Goal: Transaction & Acquisition: Purchase product/service

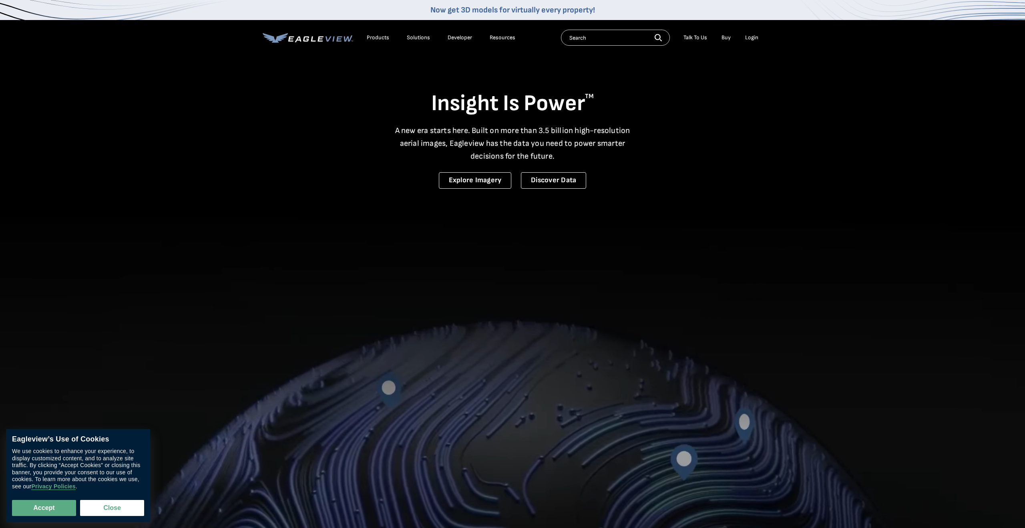
click at [750, 40] on div "Login" at bounding box center [751, 37] width 13 height 7
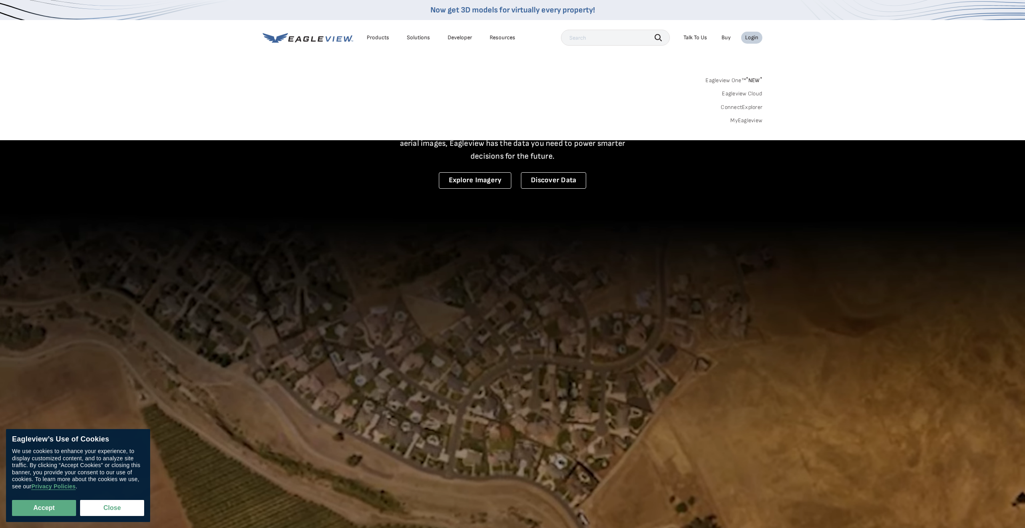
click at [750, 121] on link "MyEagleview" at bounding box center [746, 120] width 32 height 7
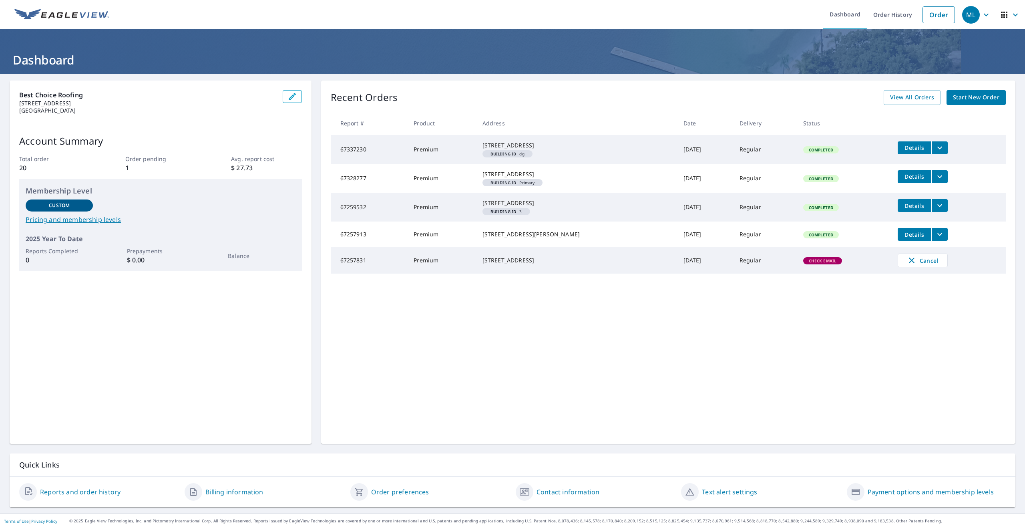
click at [959, 99] on span "Start New Order" at bounding box center [976, 98] width 46 height 10
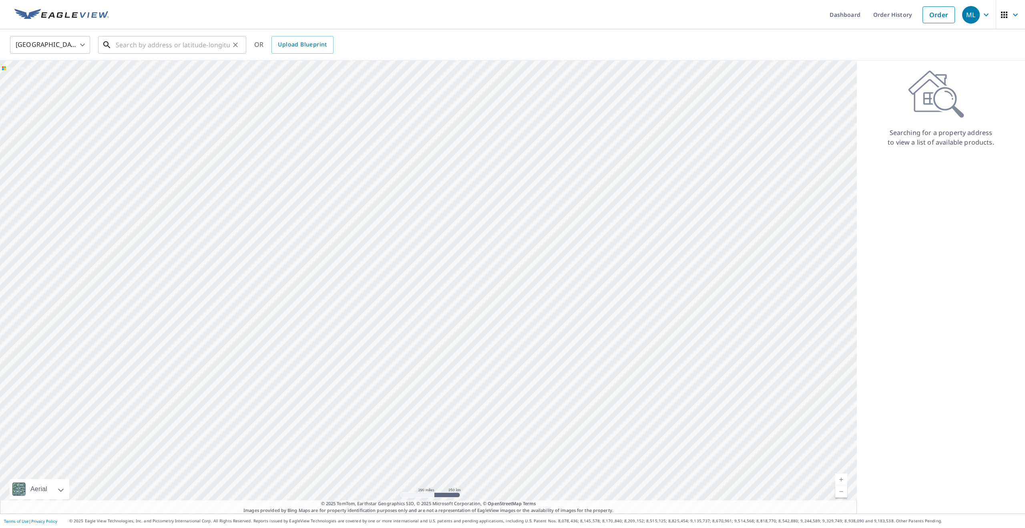
click at [170, 43] on input "text" at bounding box center [173, 45] width 114 height 22
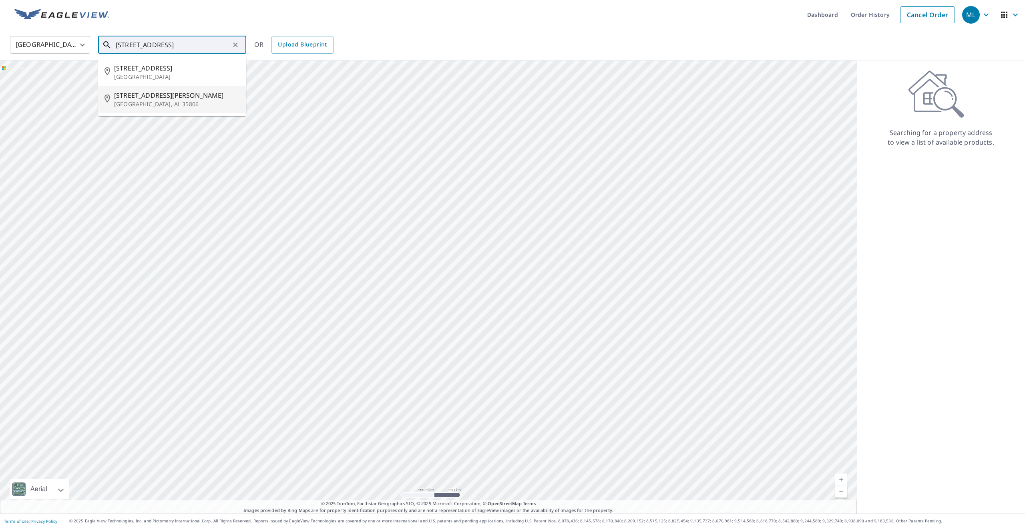
click at [133, 109] on li "1003 Stones Throw Dr NW Huntsville, AL 35806" at bounding box center [172, 99] width 148 height 27
type input "1003 Stones Throw Dr NW Huntsville, AL 35806"
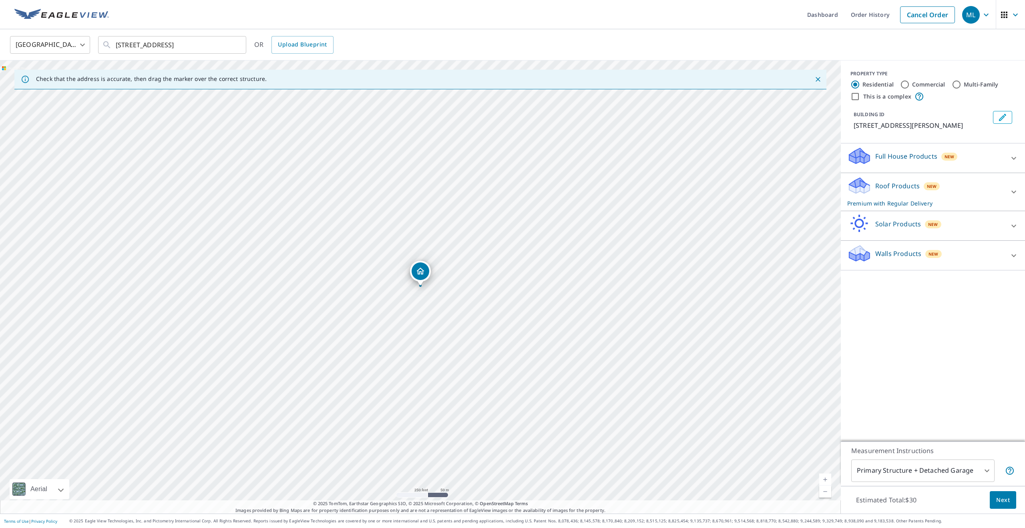
click at [948, 473] on body "ML ML Dashboard Order History Cancel Order ML United States US ​ 1003 Stones Th…" at bounding box center [512, 264] width 1025 height 528
click at [935, 501] on li "All Structures on Parcel" at bounding box center [922, 496] width 143 height 14
type input "3"
click at [998, 499] on span "Next" at bounding box center [1003, 500] width 14 height 10
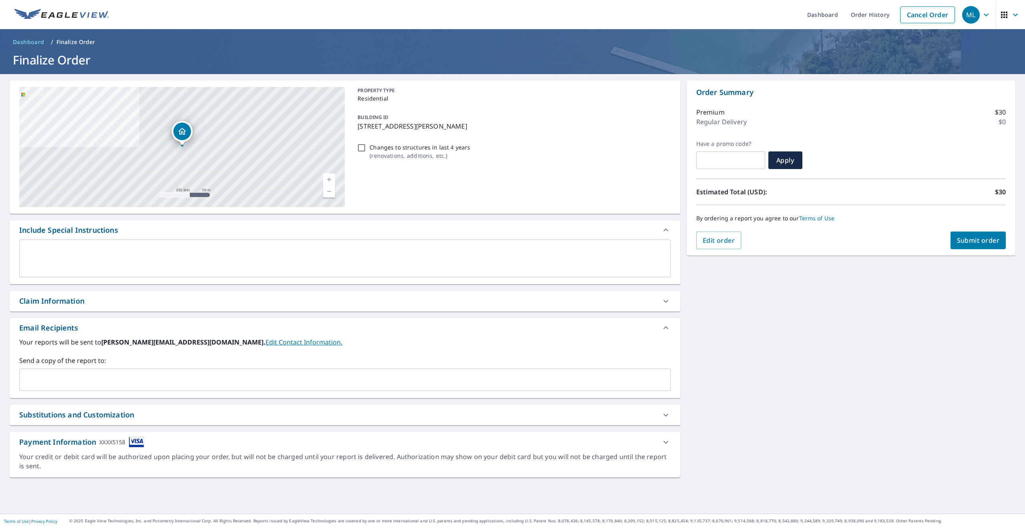
click at [280, 377] on input "text" at bounding box center [339, 379] width 632 height 15
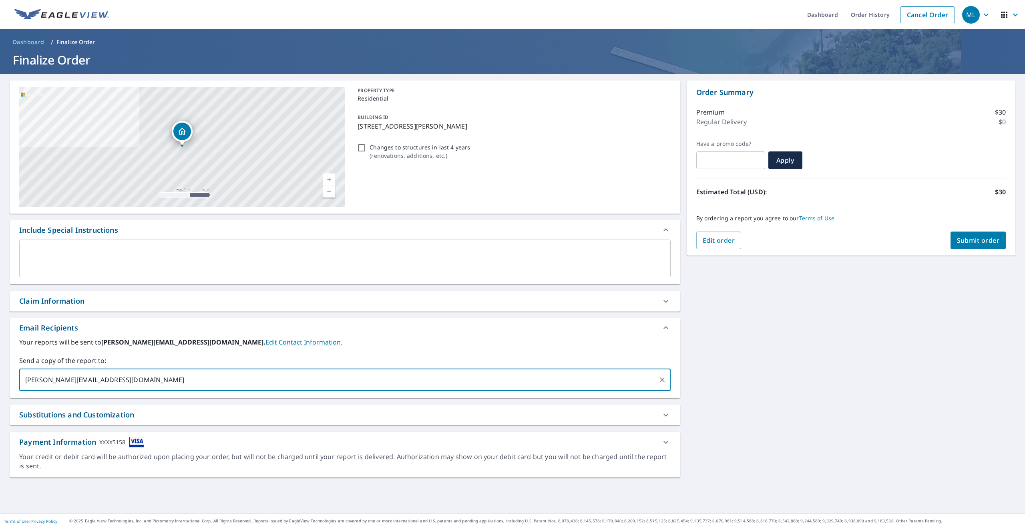
type input "eli.west@bestchoiceroofing.com"
click at [171, 258] on textarea at bounding box center [345, 258] width 640 height 23
checkbox input "true"
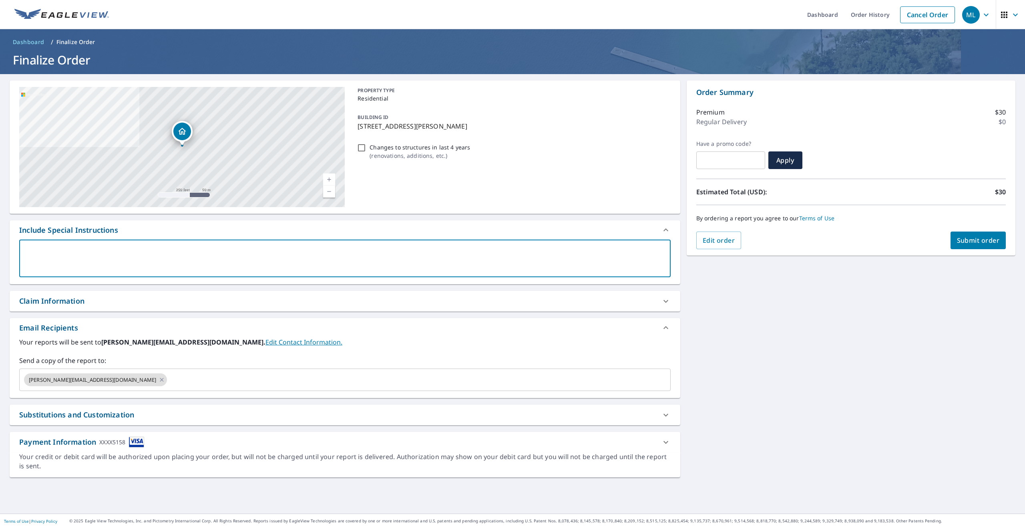
type textarea "A"
type textarea "x"
checkbox input "true"
type textarea "Al"
type textarea "x"
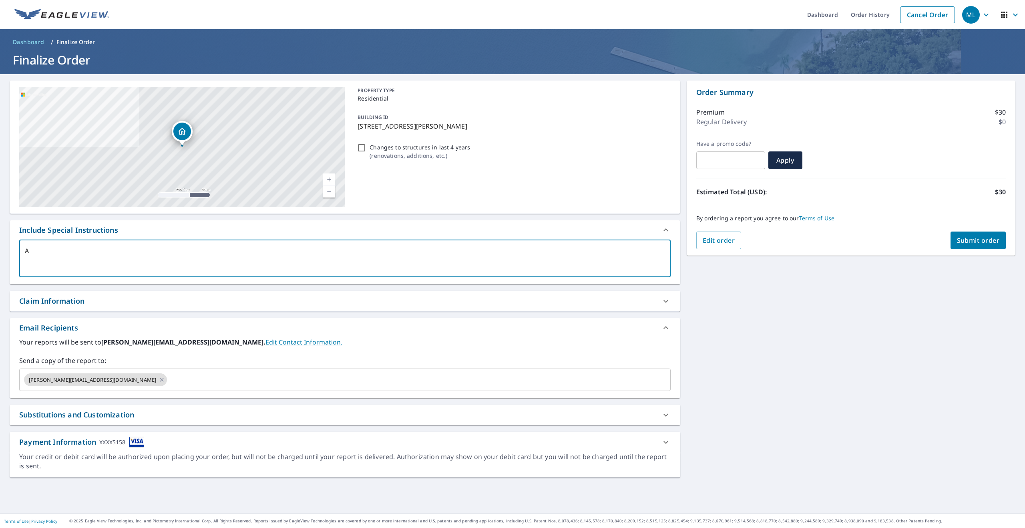
checkbox input "true"
type textarea "All"
type textarea "x"
checkbox input "true"
type textarea "All"
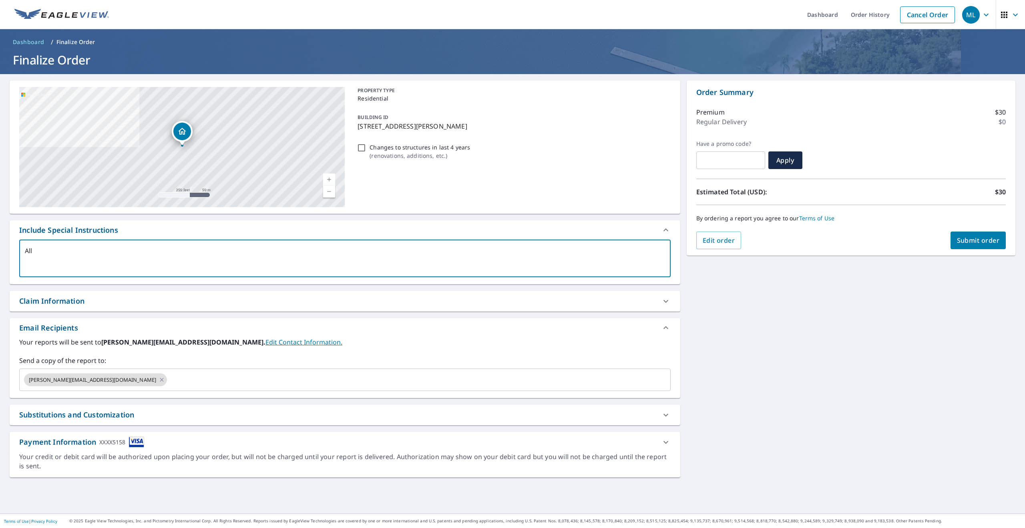
type textarea "x"
checkbox input "true"
type textarea "All p"
type textarea "x"
checkbox input "true"
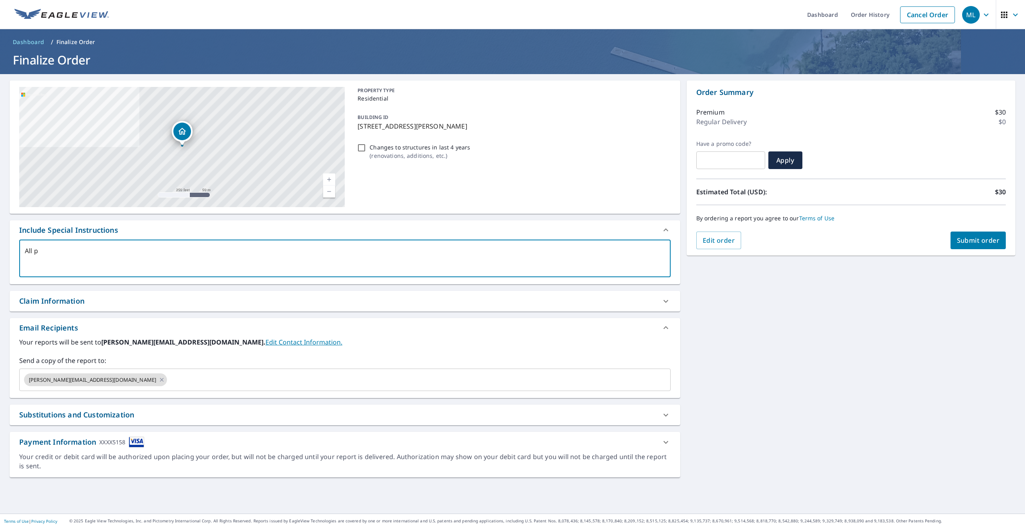
type textarea "All pa"
type textarea "x"
checkbox input "true"
type textarea "All par"
type textarea "x"
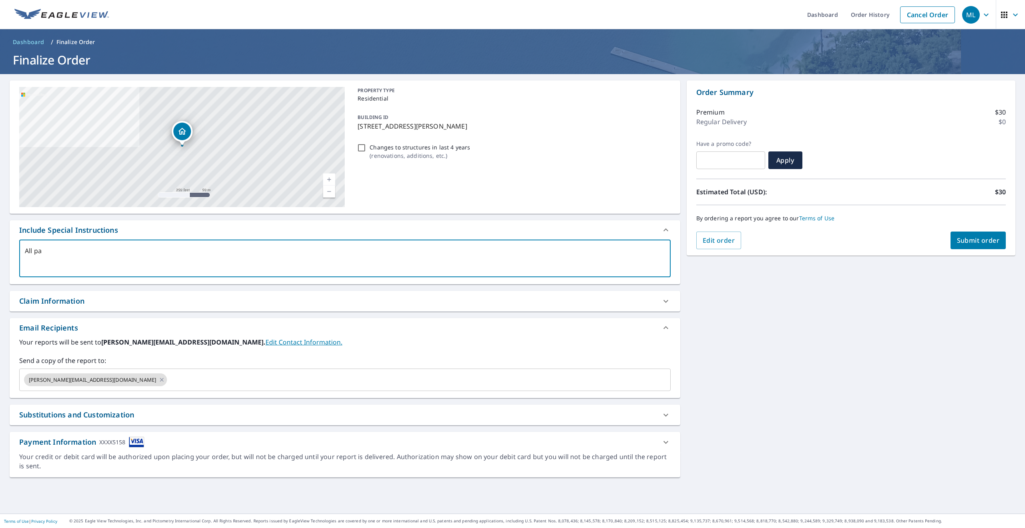
checkbox input "true"
type textarea "All parc"
type textarea "x"
checkbox input "true"
type textarea "All parce"
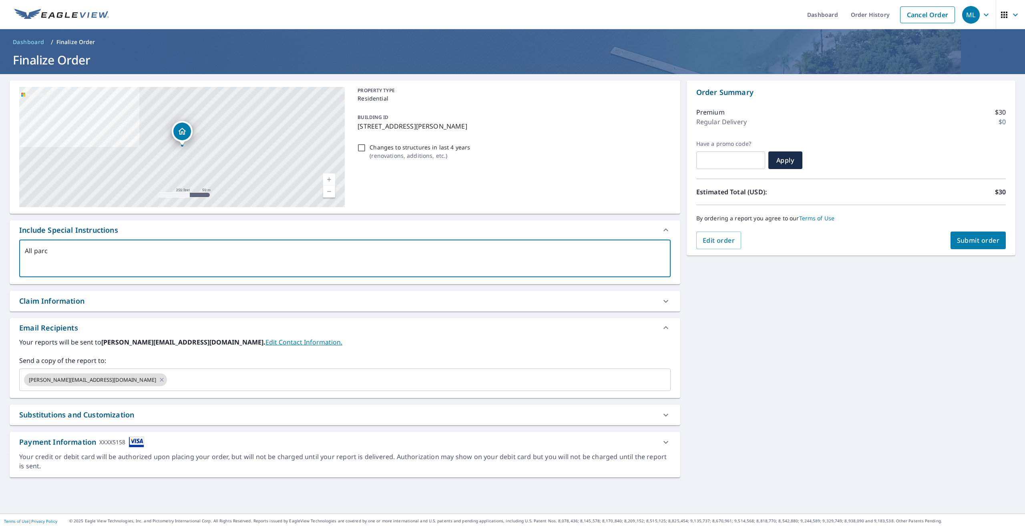
type textarea "x"
checkbox input "true"
type textarea "All parcel"
type textarea "x"
checkbox input "true"
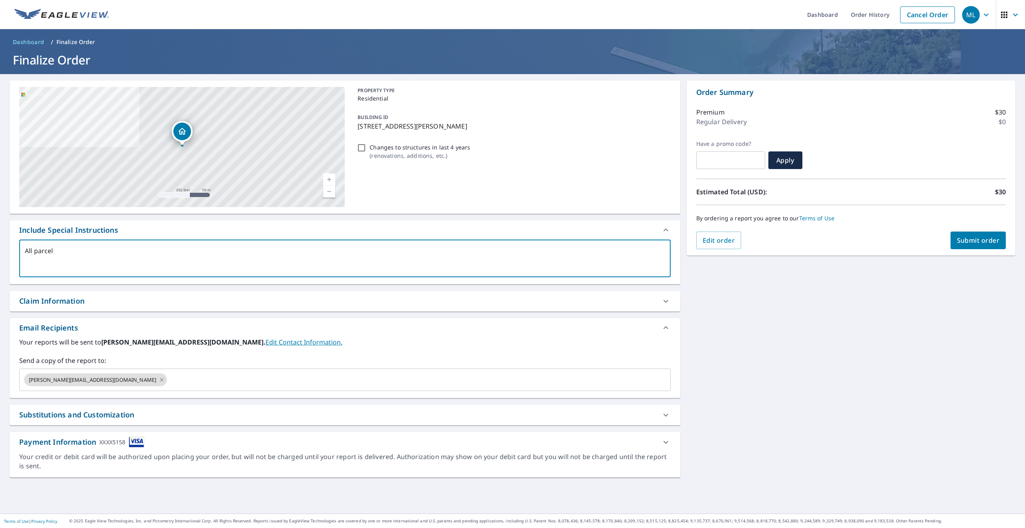
type textarea "All parcels"
type textarea "x"
checkbox input "true"
type textarea "All parcels."
type textarea "x"
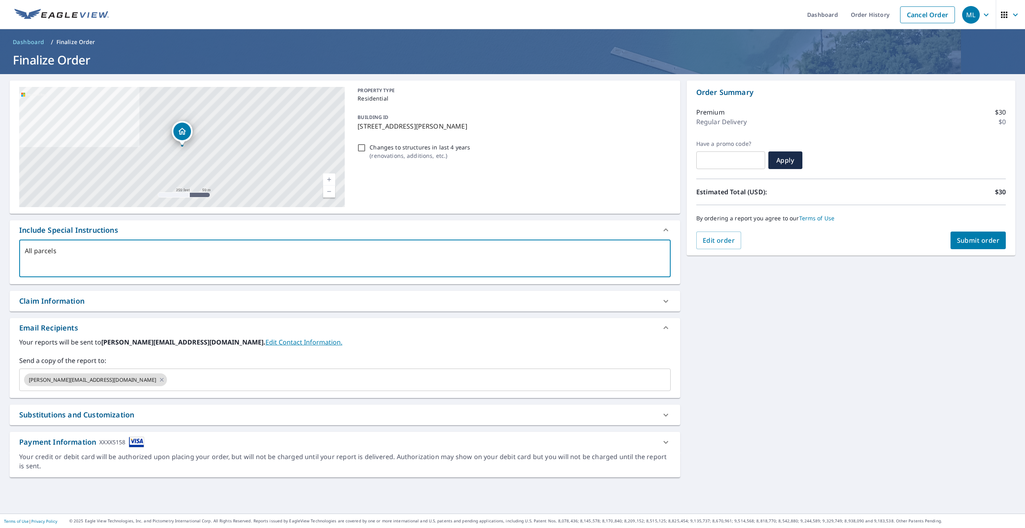
checkbox input "true"
type textarea "All parcels."
type textarea "x"
checkbox input "true"
type textarea "All parcels. T"
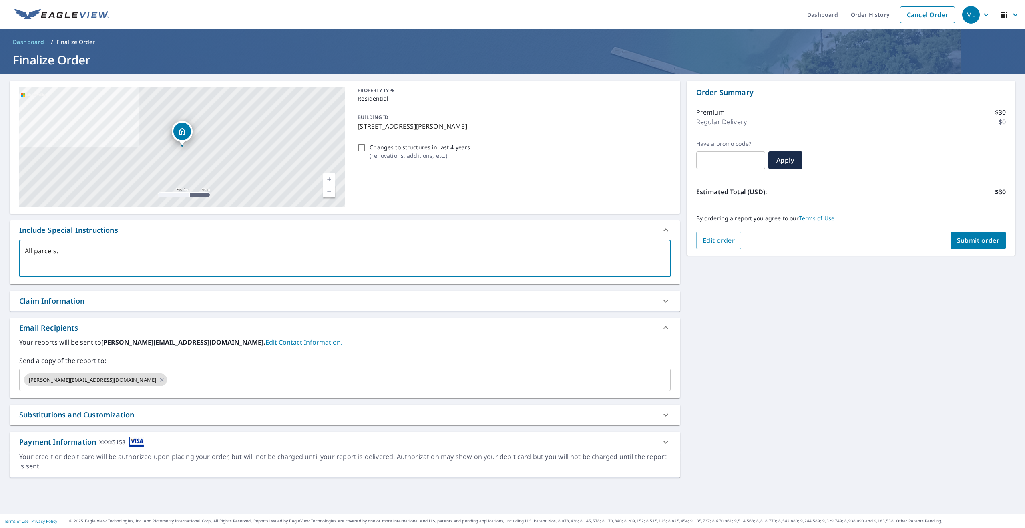
type textarea "x"
checkbox input "true"
type textarea "All parcels. Th"
type textarea "x"
checkbox input "true"
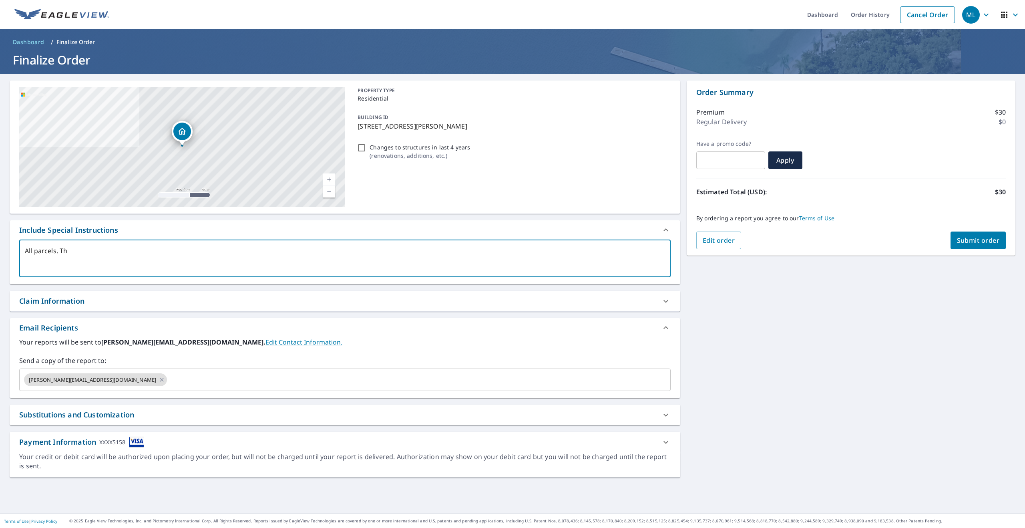
type textarea "All parcels. The"
type textarea "x"
checkbox input "true"
type textarea "All parcels. Ther"
type textarea "x"
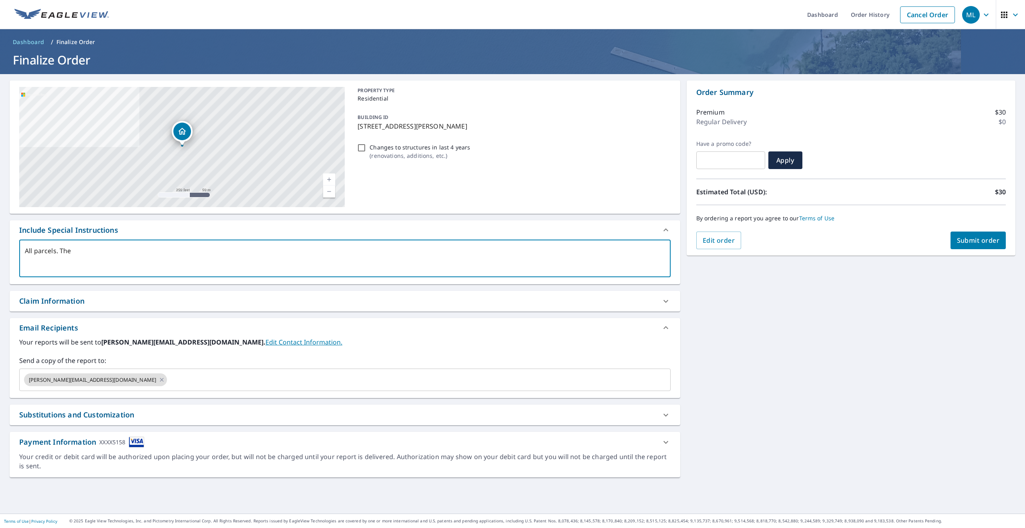
checkbox input "true"
type textarea "All parcels. There"
type textarea "x"
checkbox input "true"
type textarea "All parcels. There"
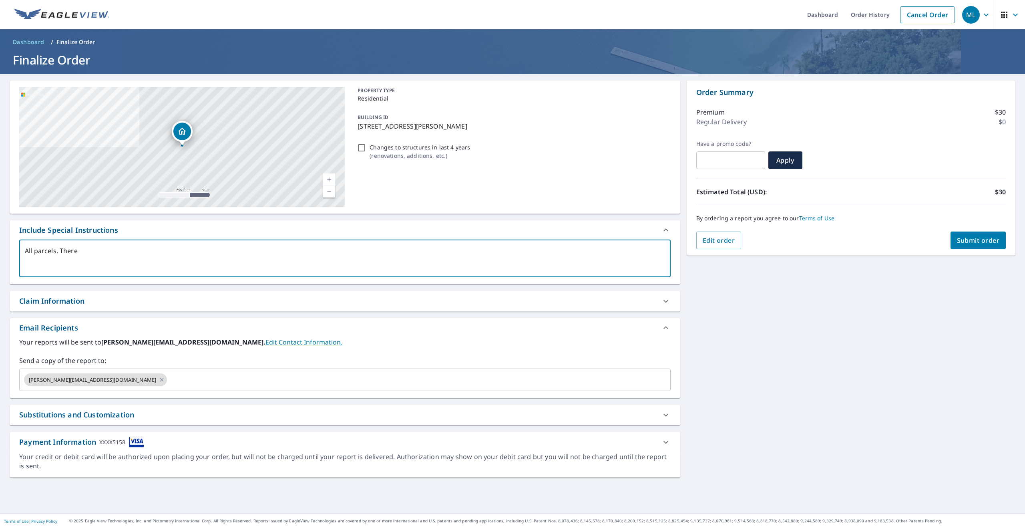
type textarea "x"
checkbox input "true"
type textarea "All parcels. There a"
type textarea "x"
checkbox input "true"
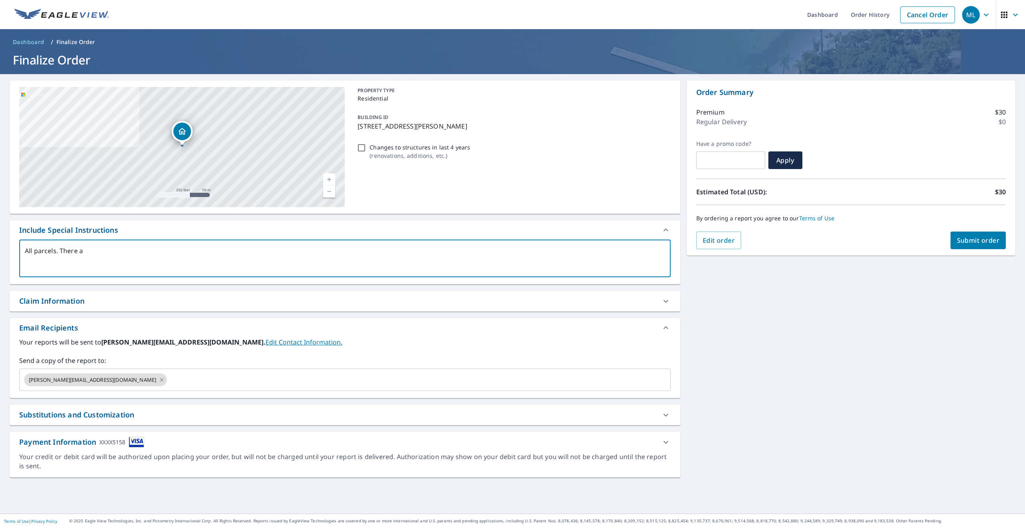
type textarea "All parcels. There ar"
type textarea "x"
checkbox input "true"
type textarea "All parcels. There are"
type textarea "x"
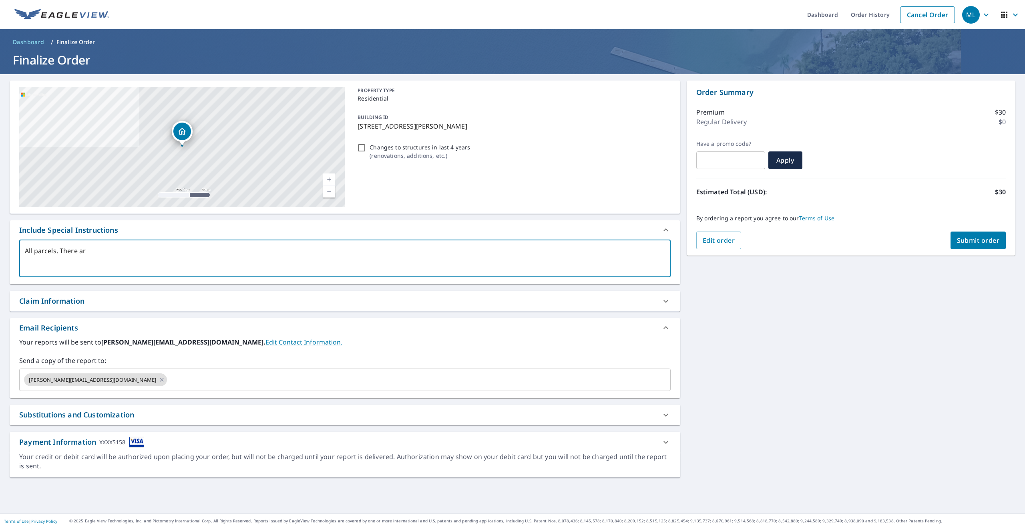
checkbox input "true"
type textarea "All parcels. There are"
type textarea "x"
checkbox input "true"
type textarea "All parcels. There are m"
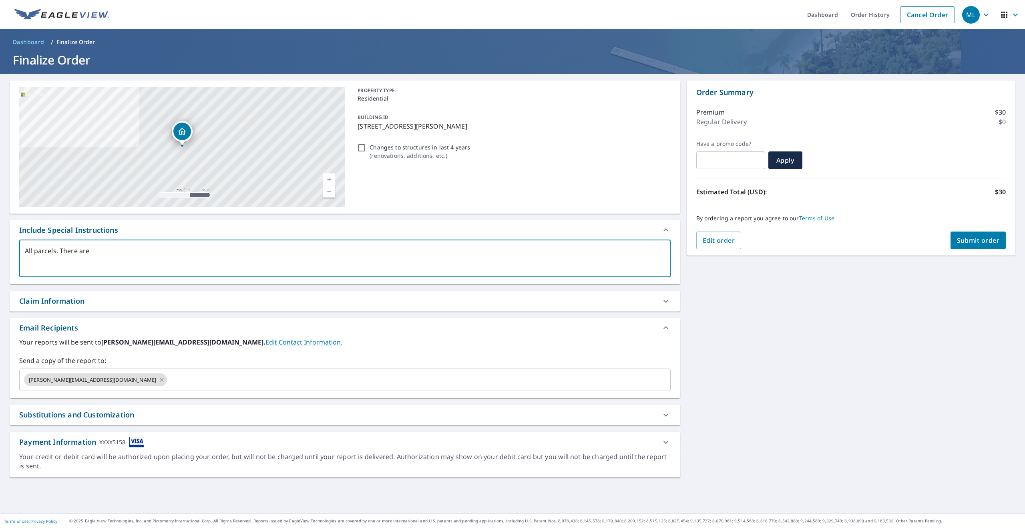
type textarea "x"
checkbox input "true"
type textarea "All parcels. There are mo"
type textarea "x"
checkbox input "true"
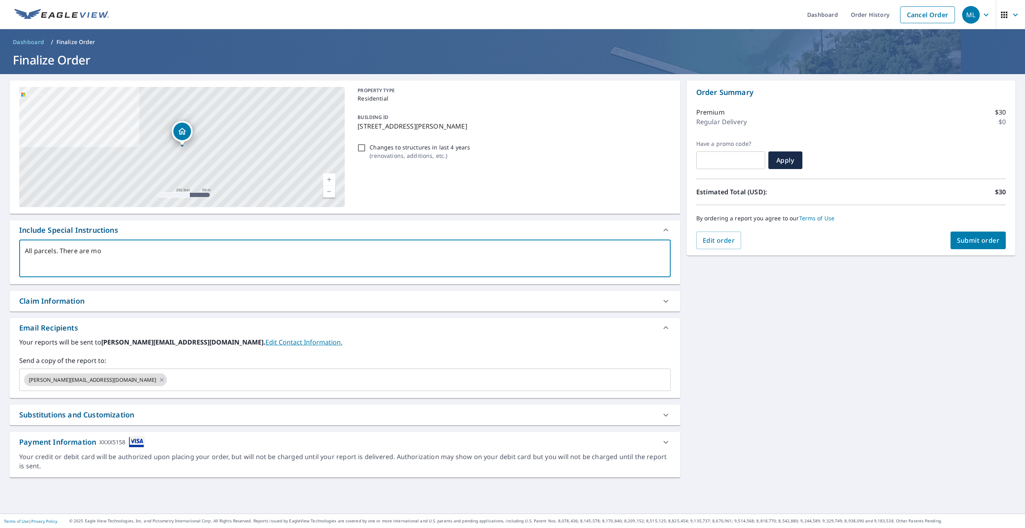
type textarea "All parcels. There are mor"
type textarea "x"
checkbox input "true"
type textarea "All parcels. There are more"
type textarea "x"
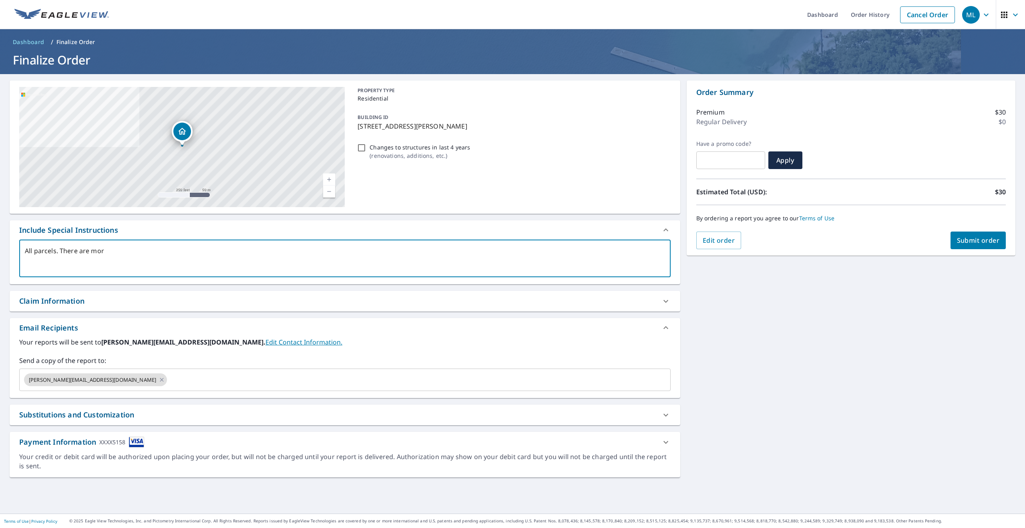
checkbox input "true"
type textarea "All parcels. There are more"
type textarea "x"
checkbox input "true"
type textarea "All parcels. There are more t"
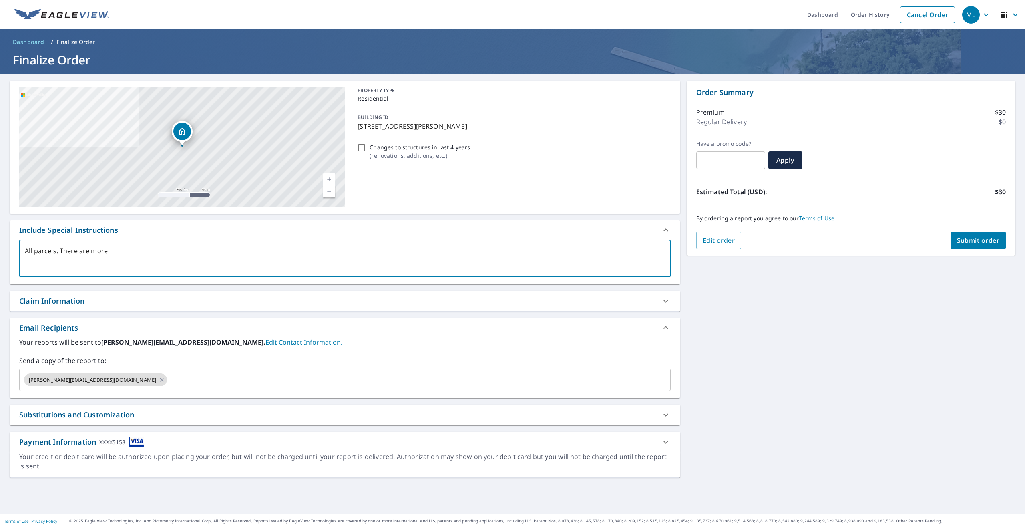
type textarea "x"
checkbox input "true"
type textarea "All parcels. There are more to"
type textarea "x"
checkbox input "true"
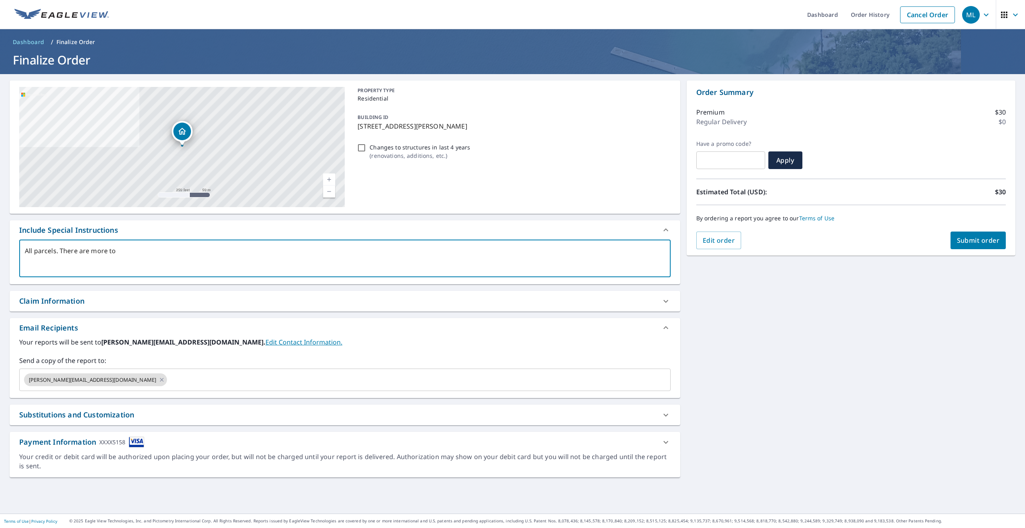
type textarea "All parcels. There are more to"
type textarea "x"
checkbox input "true"
type textarea "All parcels. There are more to b"
type textarea "x"
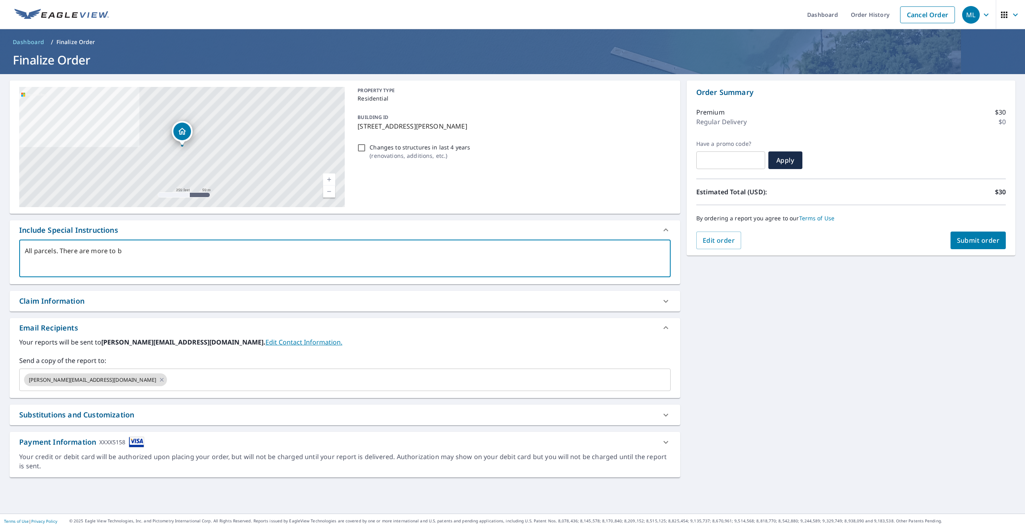
checkbox input "true"
type textarea "All parcels. There are more to be"
type textarea "x"
checkbox input "true"
type textarea "All parcels. There are more to be"
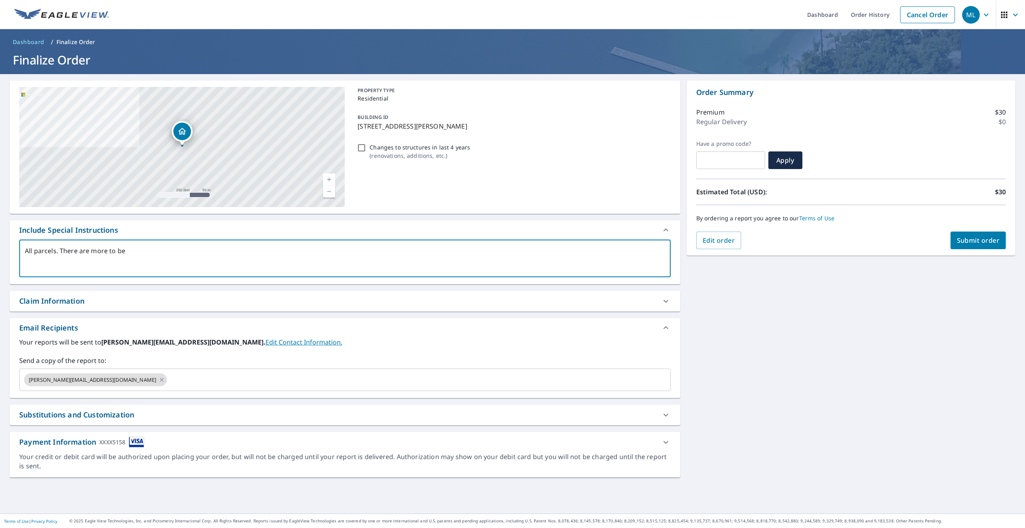
type textarea "x"
checkbox input "true"
type textarea "All parcels. There are more to be i"
type textarea "x"
checkbox input "true"
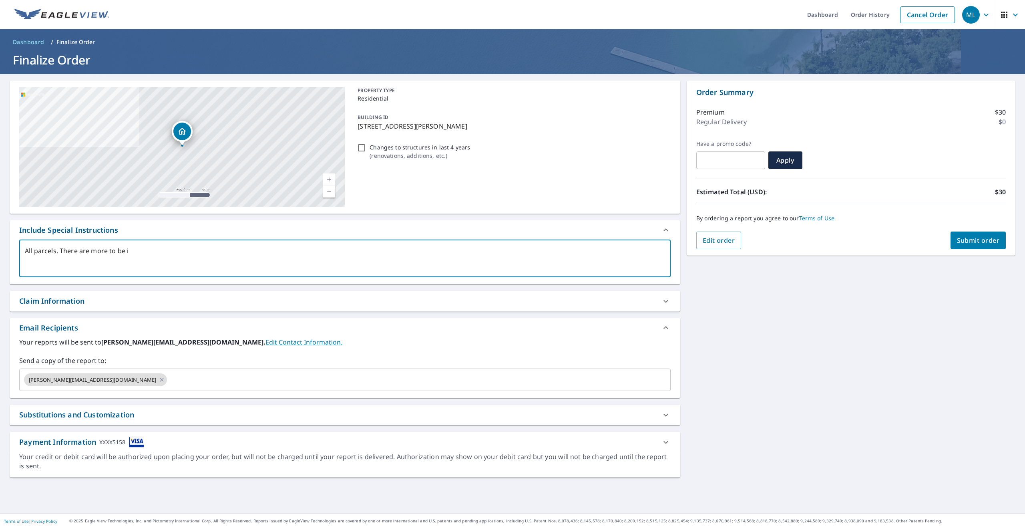
type textarea "All parcels. There are more to be in"
type textarea "x"
checkbox input "true"
type textarea "All parcels. There are more to be inc"
type textarea "x"
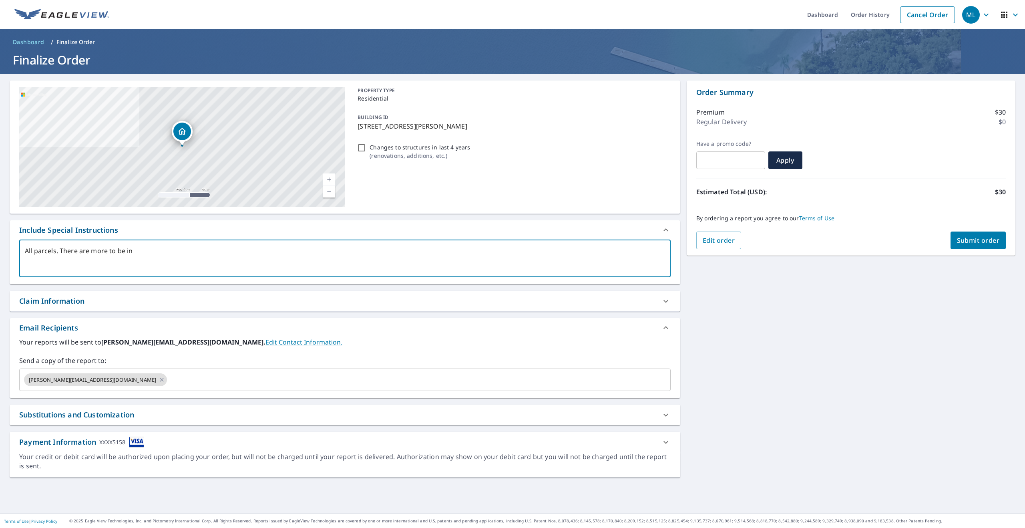
checkbox input "true"
type textarea "All parcels. There are more to be incl"
type textarea "x"
checkbox input "true"
type textarea "All parcels. There are more to be inclu"
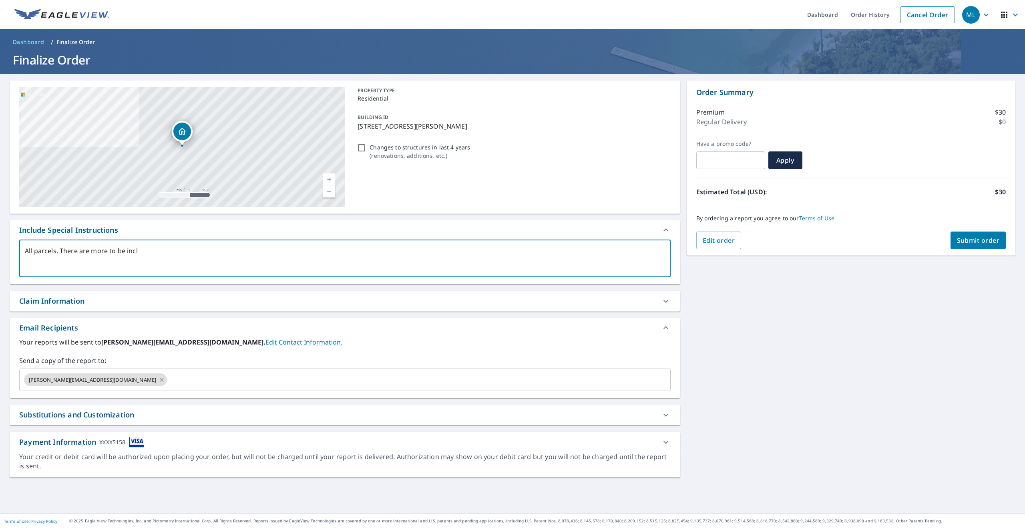
type textarea "x"
checkbox input "true"
type textarea "All parcels. There are more to be includ"
type textarea "x"
checkbox input "true"
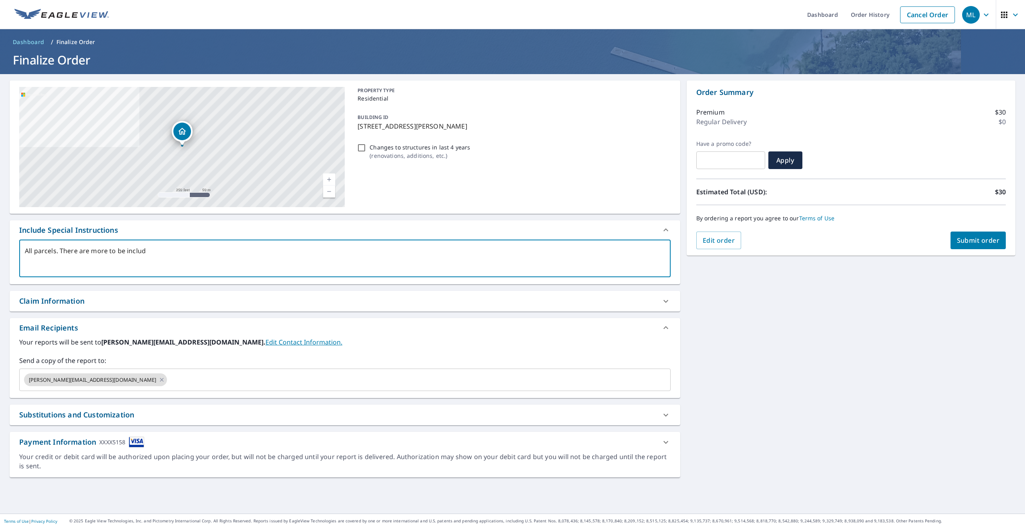
type textarea "All parcels. There are more to be include"
type textarea "x"
checkbox input "true"
type textarea "All parcels. There are more to be included"
type textarea "x"
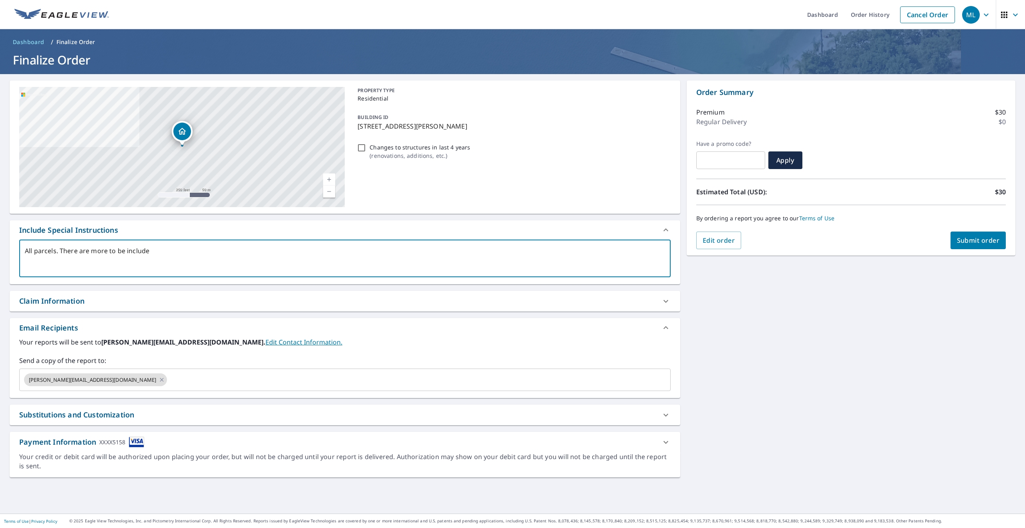
checkbox input "true"
type textarea "All parcels. There are more to be included,"
type textarea "x"
checkbox input "true"
type textarea "All parcels. There are more to be included,"
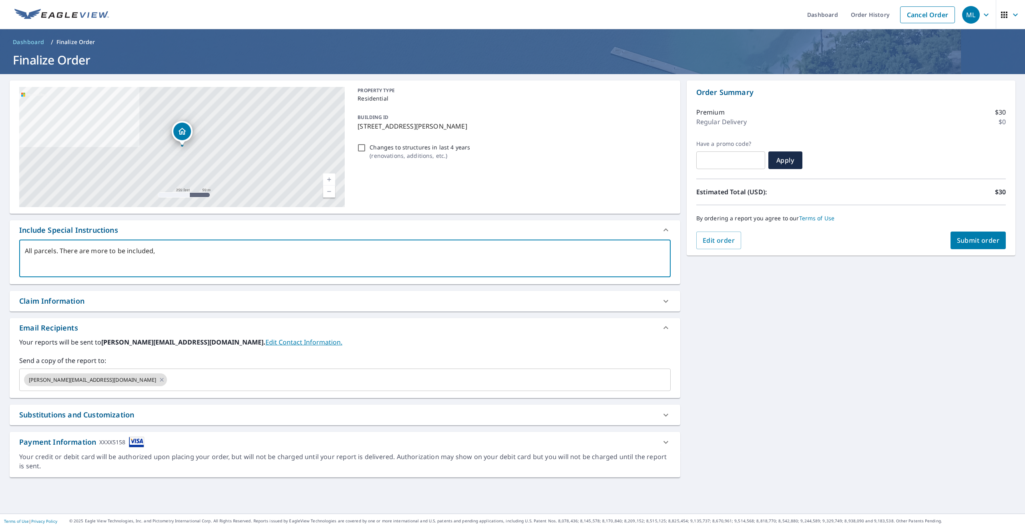
type textarea "x"
checkbox input "true"
type textarea "All parcels. There are more to be included, C"
type textarea "x"
checkbox input "true"
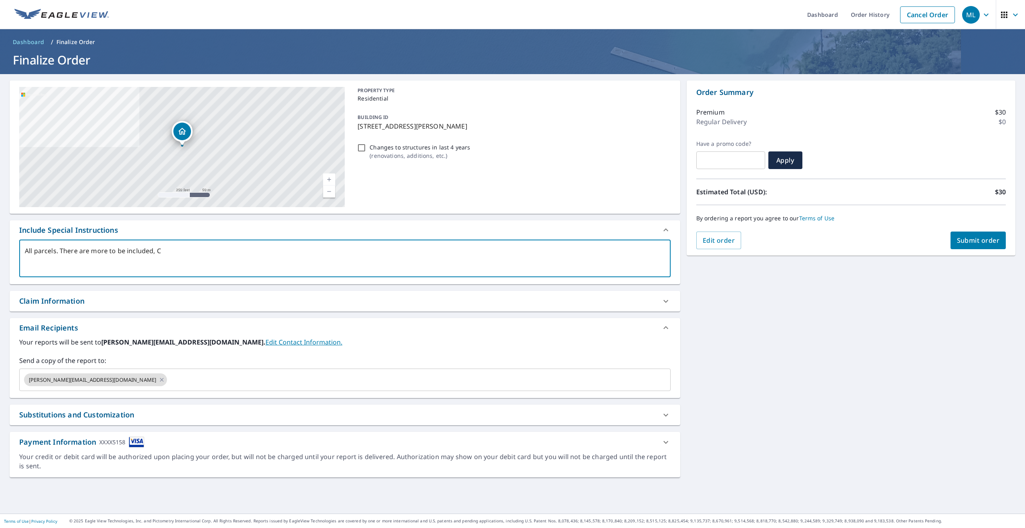
type textarea "All parcels. There are more to be included, Ca"
type textarea "x"
checkbox input "true"
type textarea "All parcels. There are more to be included, Cal"
type textarea "x"
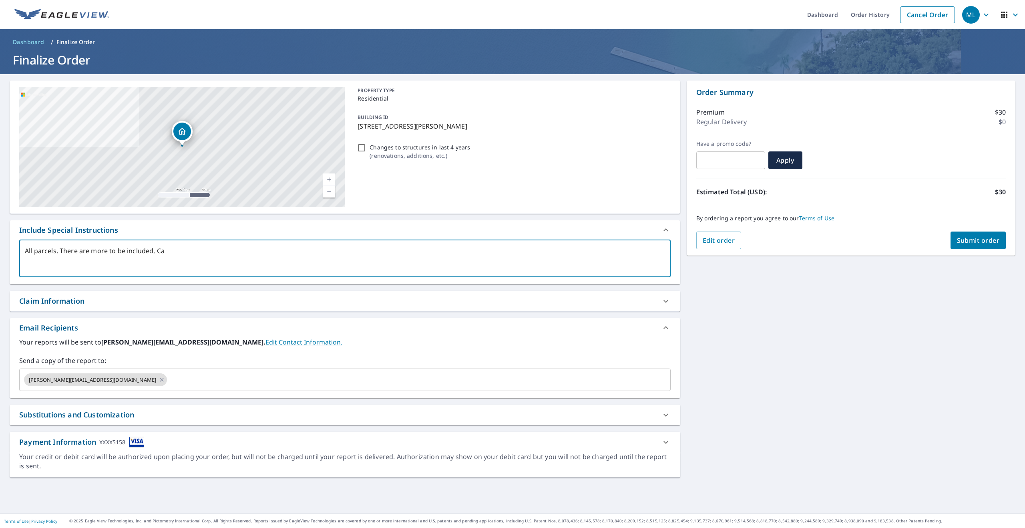
checkbox input "true"
type textarea "All parcels. There are more to be included, Ca"
type textarea "x"
checkbox input "true"
type textarea "All parcels. There are more to be included, C"
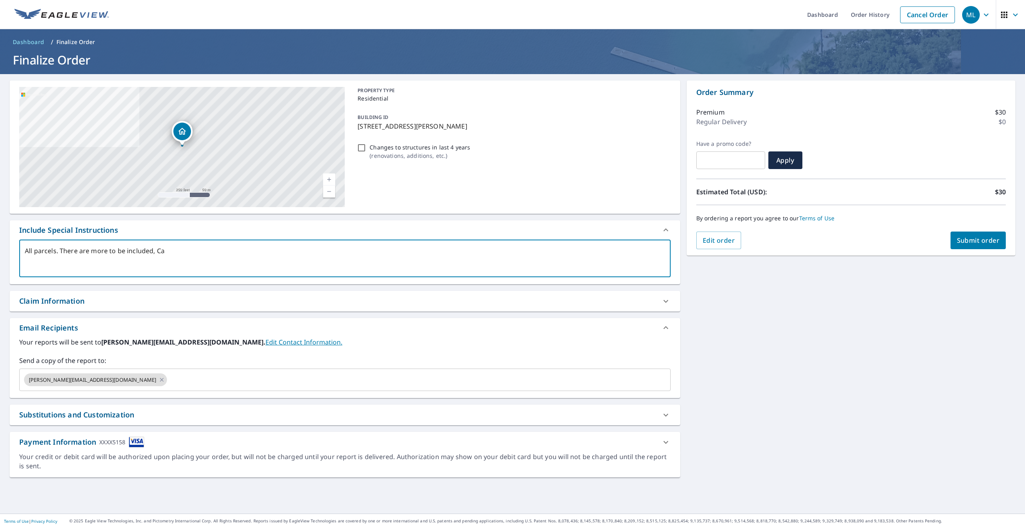
type textarea "x"
checkbox input "true"
type textarea "All parcels. There are more to be included,"
type textarea "x"
checkbox input "true"
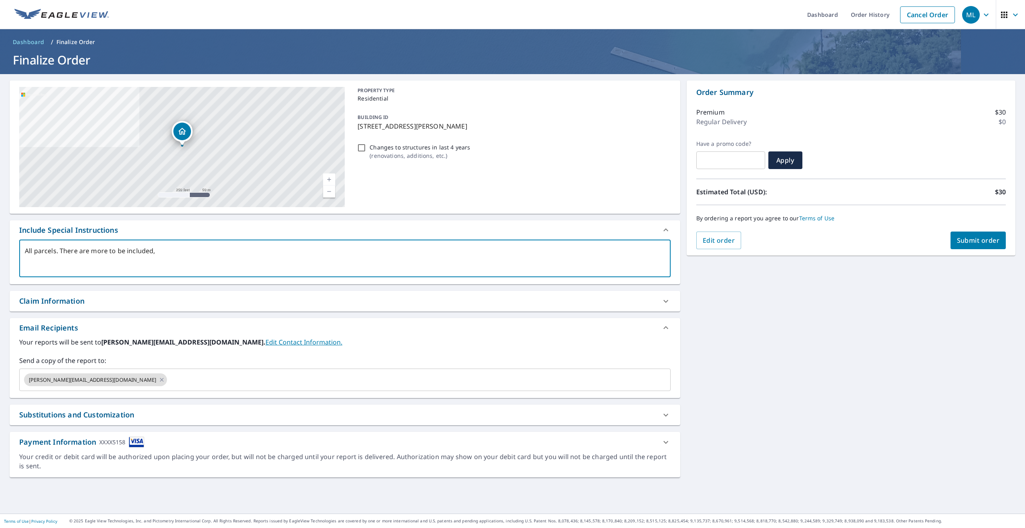
type textarea "All parcels. There are more to be included, c"
type textarea "x"
checkbox input "true"
type textarea "All parcels. There are more to be included, ca"
type textarea "x"
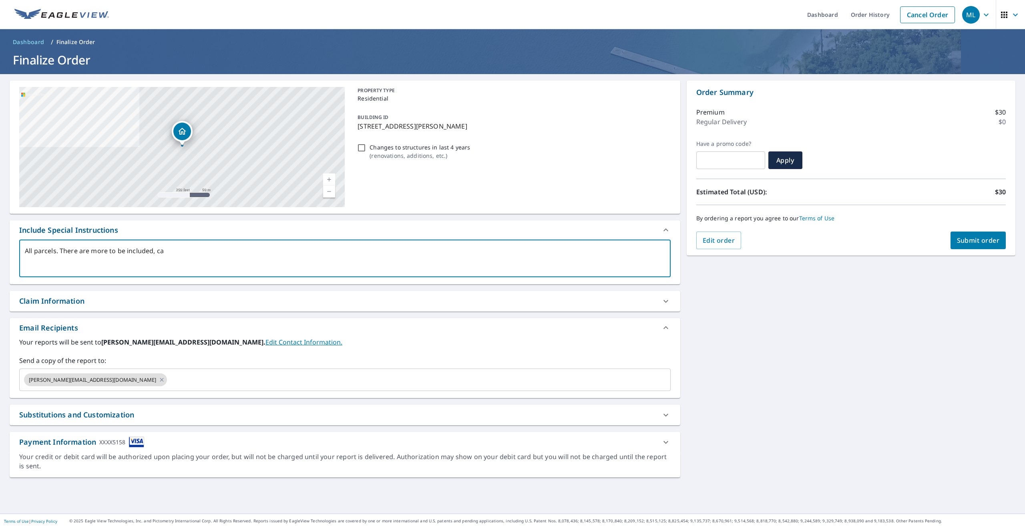
checkbox input "true"
type textarea "All parcels. There are more to be included, cal"
type textarea "x"
checkbox input "true"
type textarea "All parcels. There are more to be included, call"
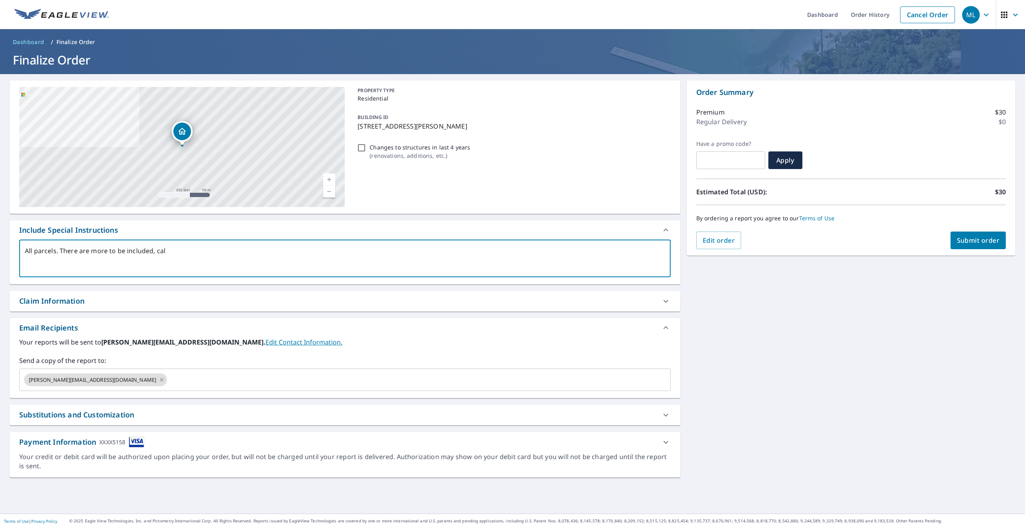
type textarea "x"
checkbox input "true"
type textarea "All parcels. There are more to be included, calli"
type textarea "x"
checkbox input "true"
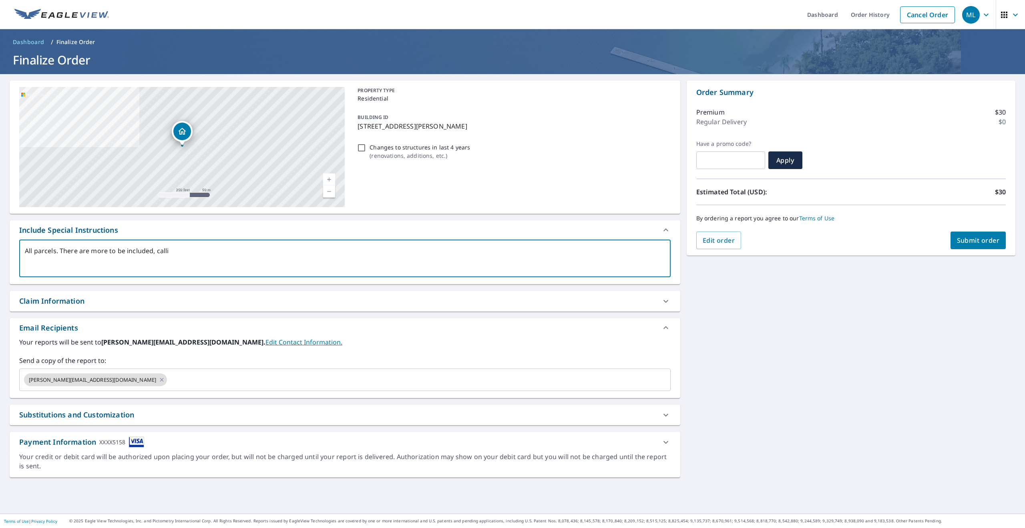
type textarea "All parcels. There are more to be included, callin"
type textarea "x"
checkbox input "true"
type textarea "All parcels. There are more to be included, calling"
type textarea "x"
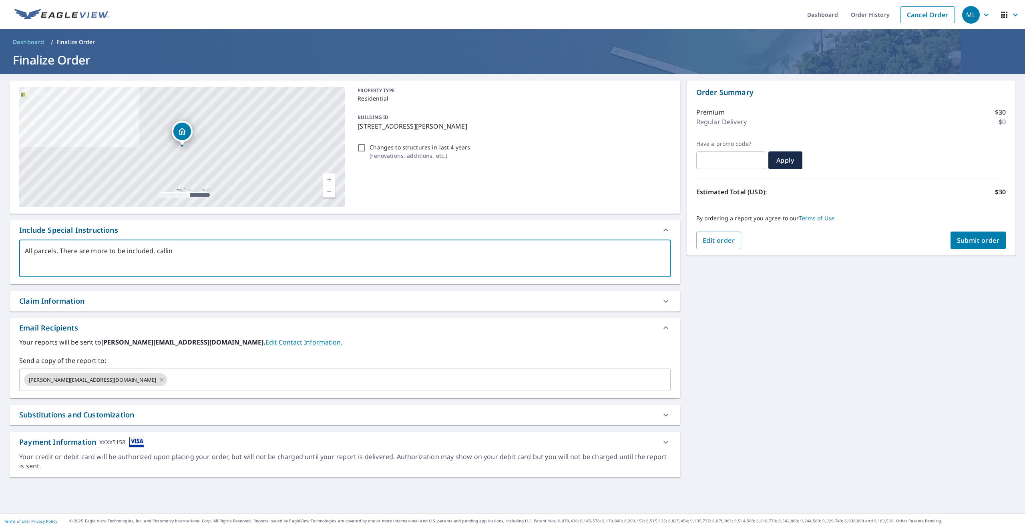
checkbox input "true"
type textarea "All parcels. There are more to be included, calling"
type textarea "x"
checkbox input "true"
type textarea "All parcels. There are more to be included, calling A"
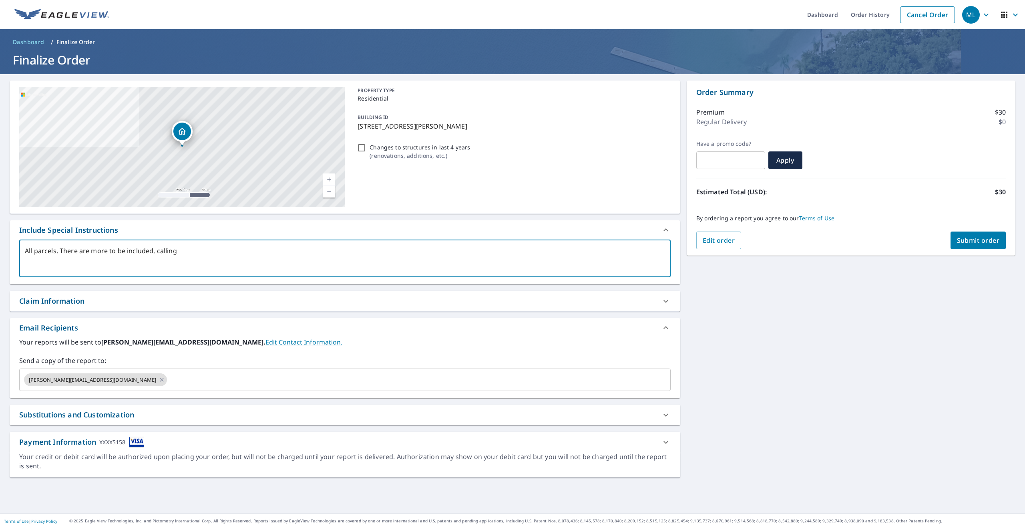
type textarea "x"
checkbox input "true"
type textarea "All parcels. There are more to be included, calling Al"
type textarea "x"
checkbox input "true"
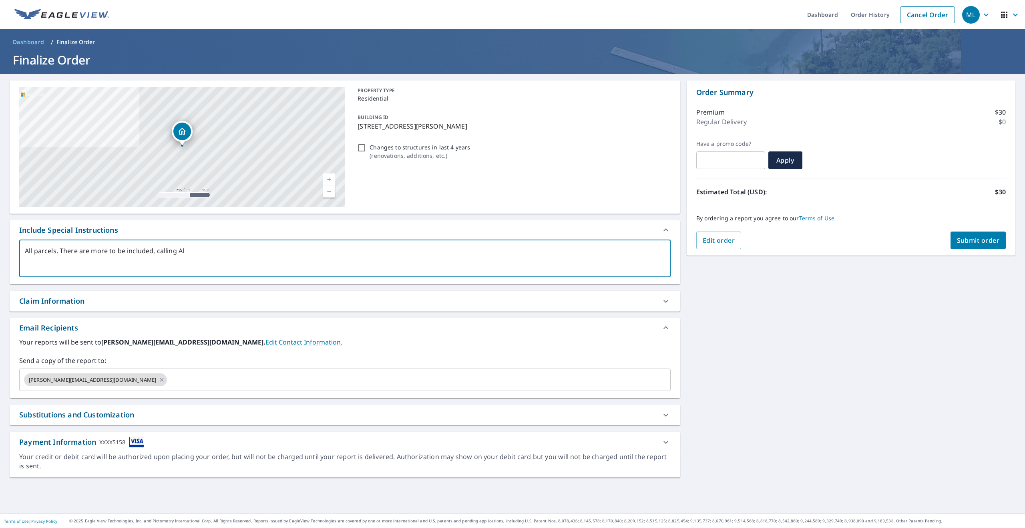
type textarea "All parcels. There are more to be included, calling Ale"
type textarea "x"
checkbox input "true"
type textarea "All parcels. There are more to be included, calling Alen"
type textarea "x"
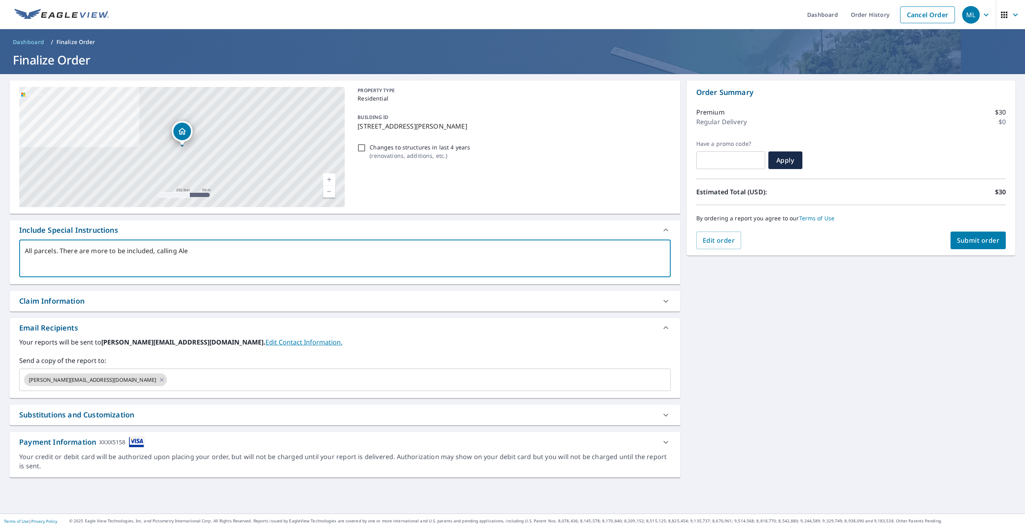
checkbox input "true"
type textarea "All parcels. There are more to be included, calling Alena"
type textarea "x"
checkbox input "true"
type textarea "All parcels. There are more to be included, calling Alena."
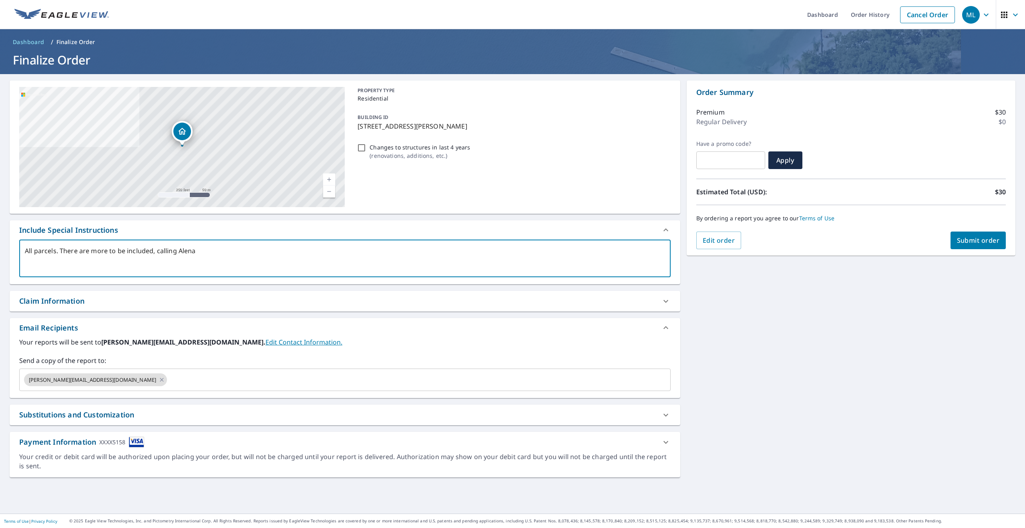
type textarea "x"
checkbox input "true"
type textarea "All parcels. There are more to be included, calling Alena."
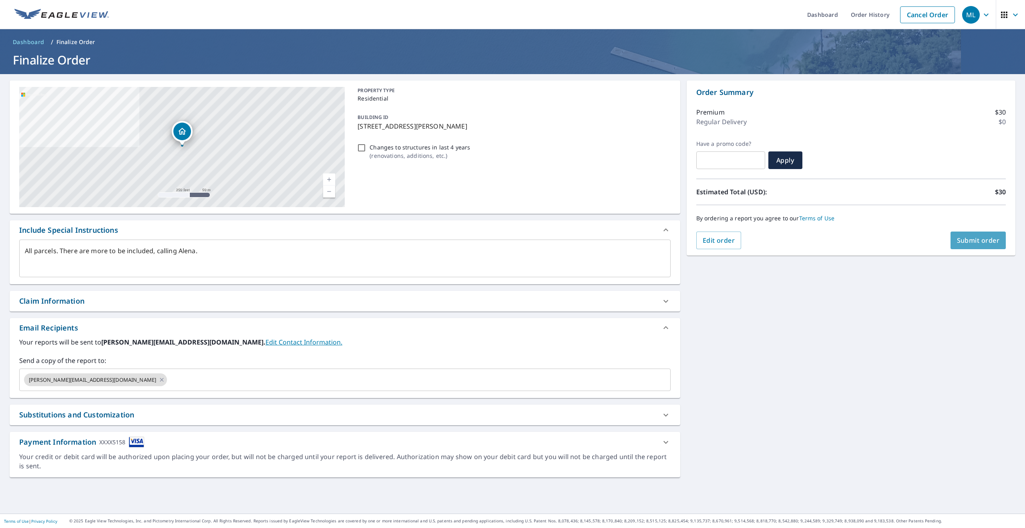
click at [965, 243] on span "Submit order" at bounding box center [978, 240] width 43 height 9
type textarea "x"
checkbox input "true"
